Goal: Information Seeking & Learning: Learn about a topic

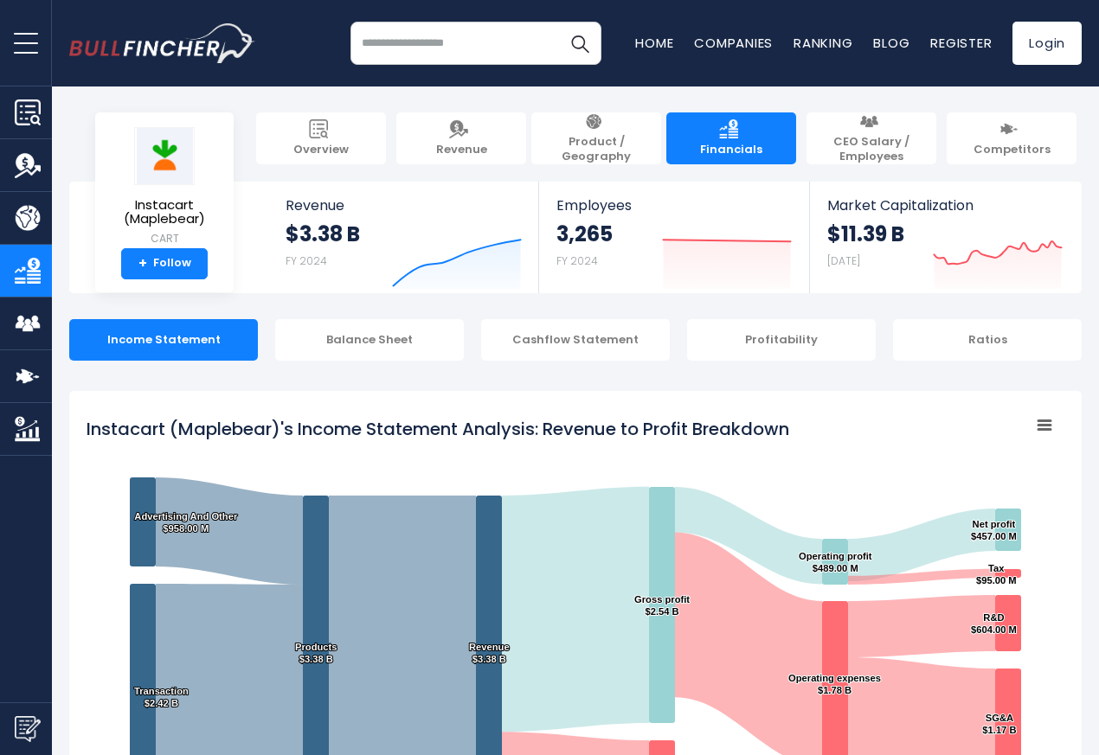
scroll to position [936, 0]
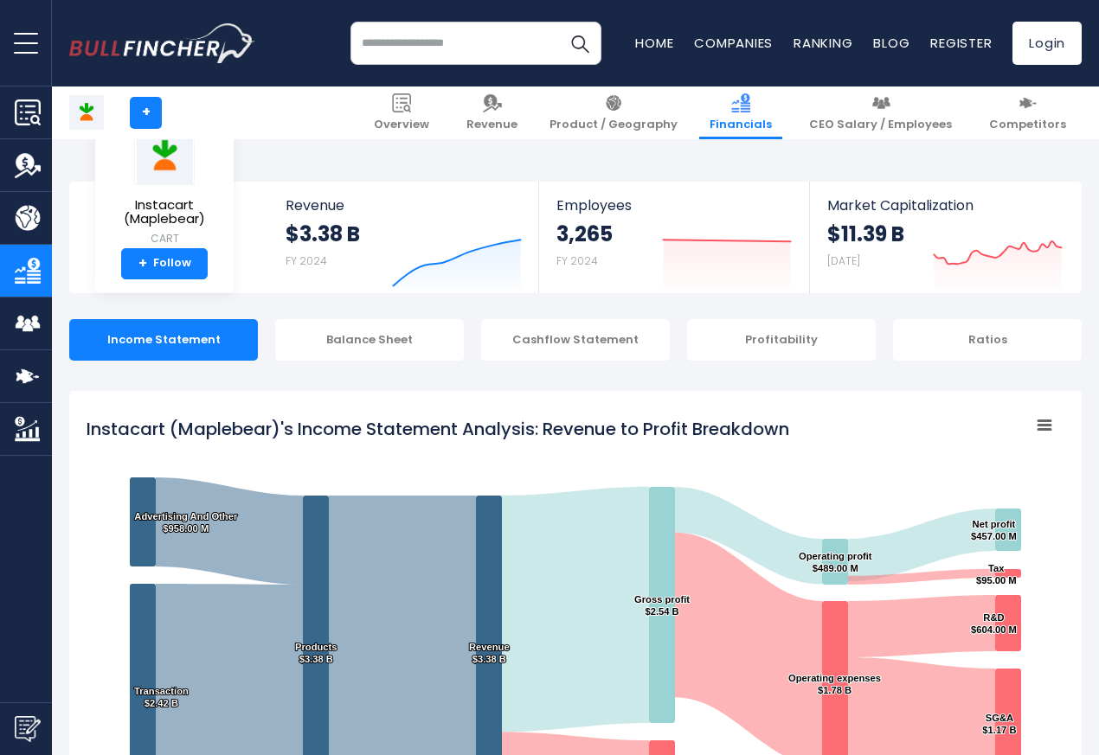
scroll to position [936, 0]
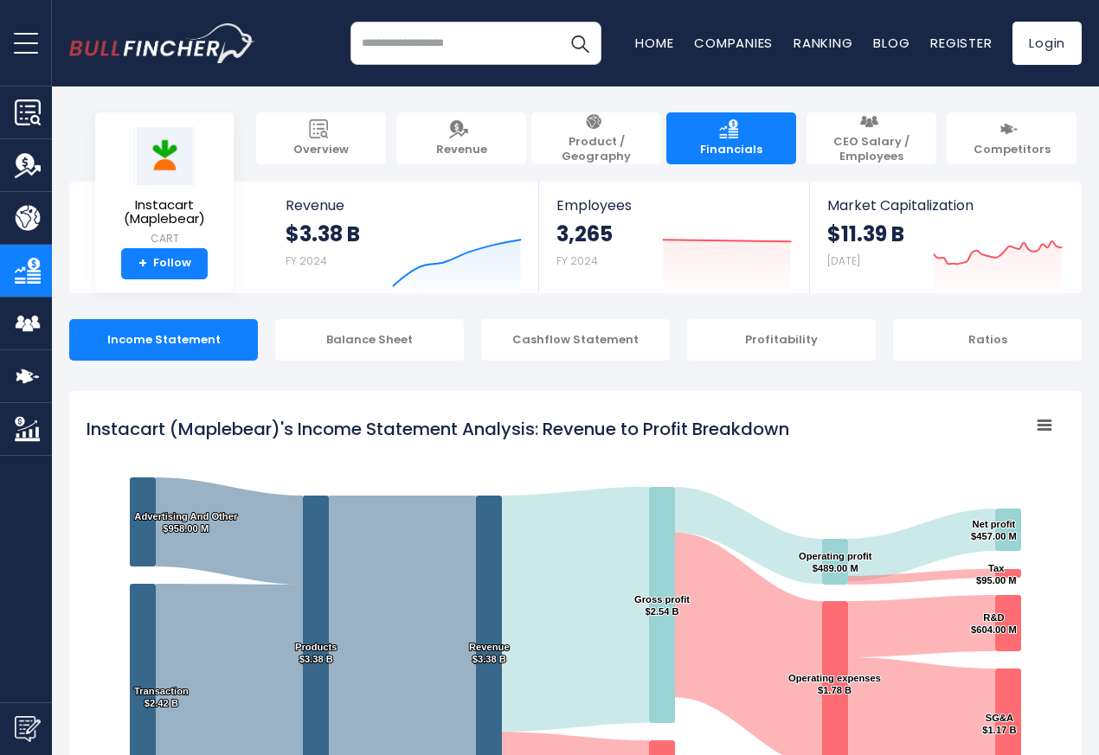
scroll to position [936, 0]
